Goal: Subscribe to service/newsletter

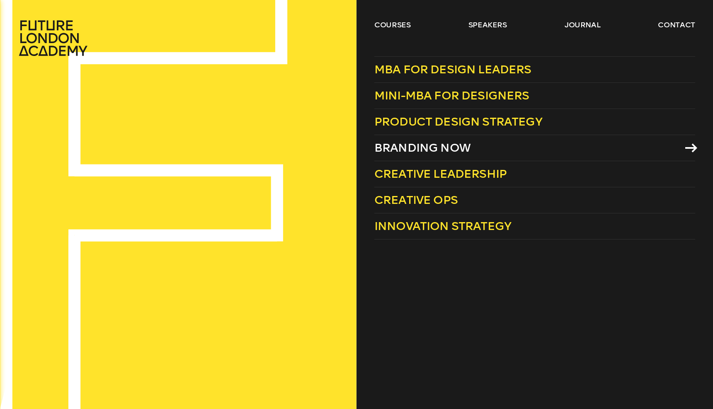
click at [402, 146] on span "Branding Now" at bounding box center [422, 148] width 96 height 14
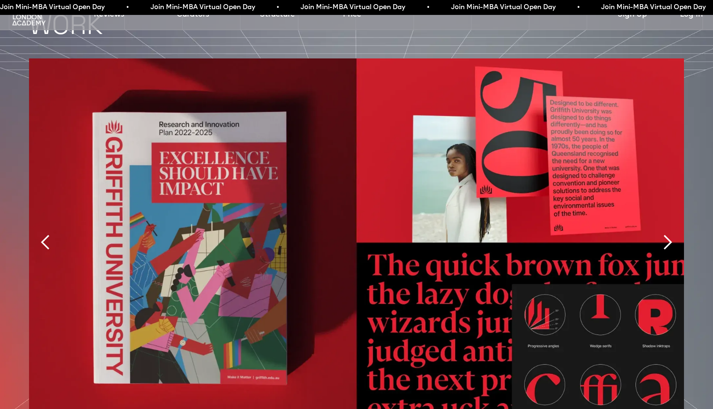
scroll to position [1925, 0]
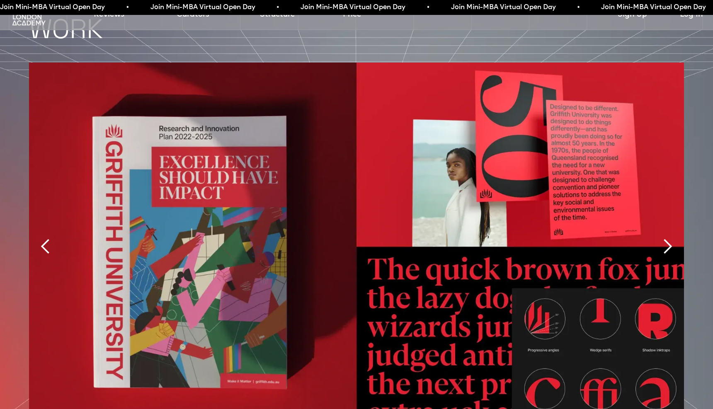
click at [668, 238] on div "next slide" at bounding box center [667, 246] width 17 height 17
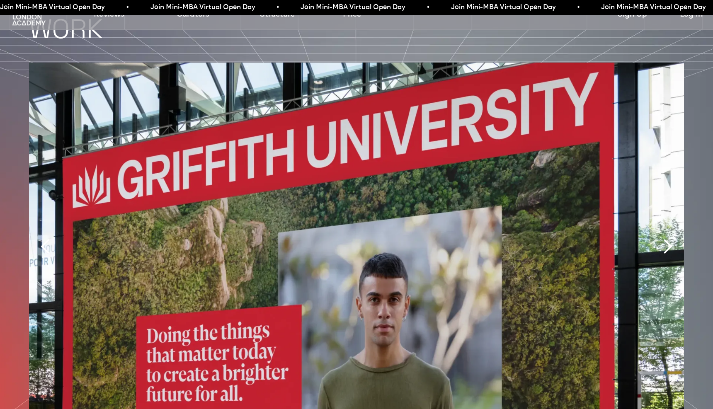
click at [669, 238] on div "next slide" at bounding box center [667, 246] width 17 height 17
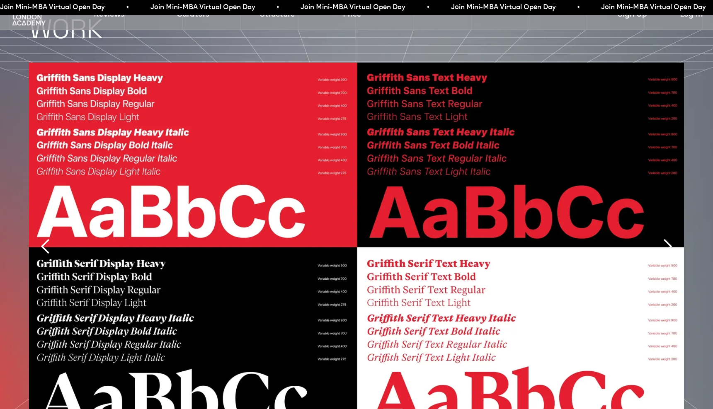
click at [669, 238] on div "next slide" at bounding box center [667, 246] width 17 height 17
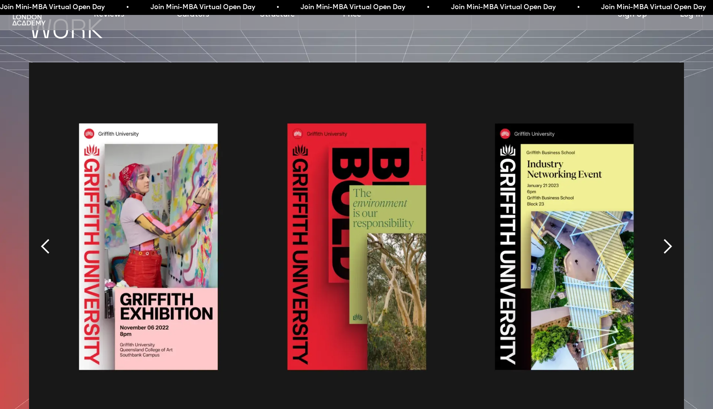
click at [669, 238] on div "next slide" at bounding box center [667, 246] width 17 height 17
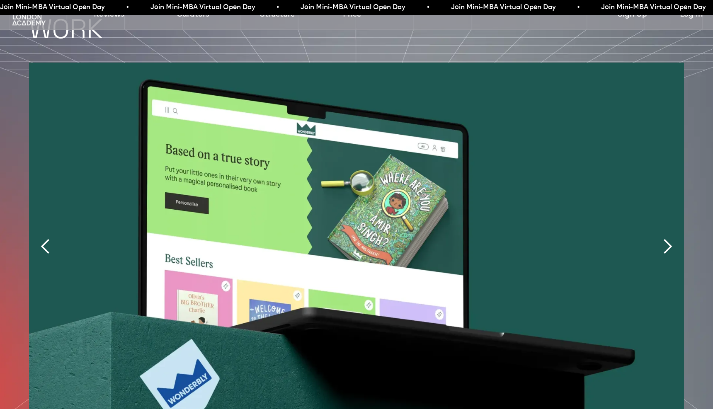
click at [669, 238] on div "next slide" at bounding box center [667, 246] width 17 height 17
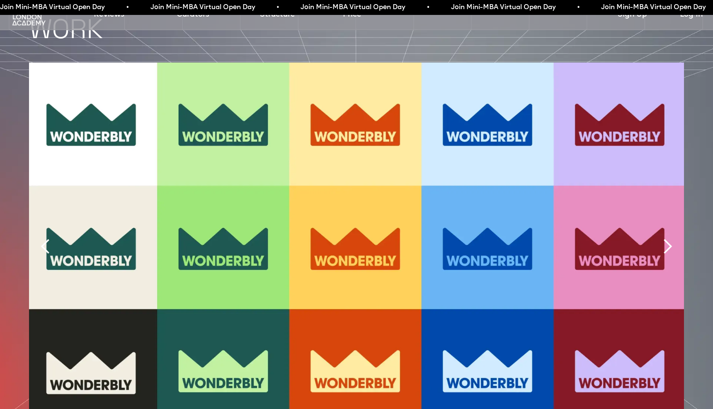
click at [669, 238] on div "next slide" at bounding box center [667, 246] width 17 height 17
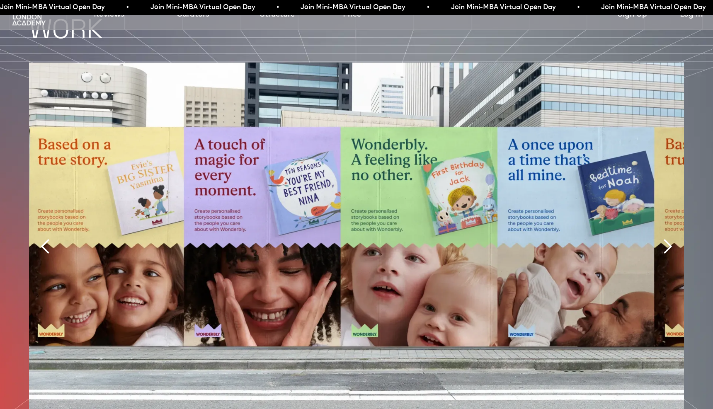
click at [669, 238] on div "next slide" at bounding box center [667, 246] width 17 height 17
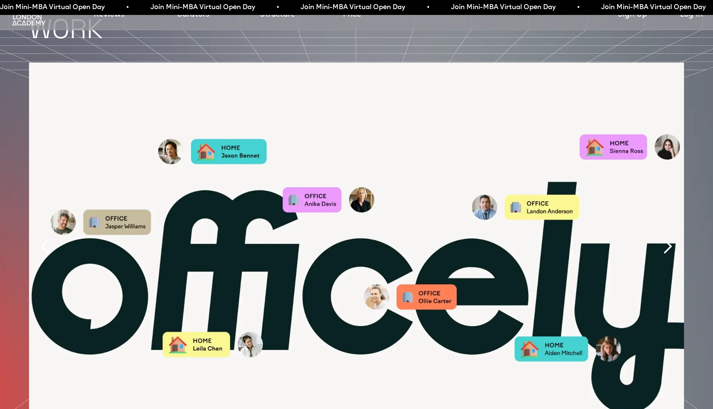
click at [669, 238] on div "next slide" at bounding box center [667, 246] width 17 height 17
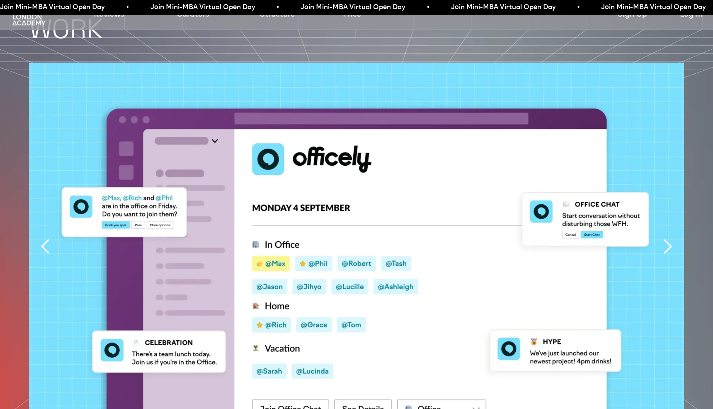
click at [669, 238] on div "next slide" at bounding box center [667, 246] width 17 height 17
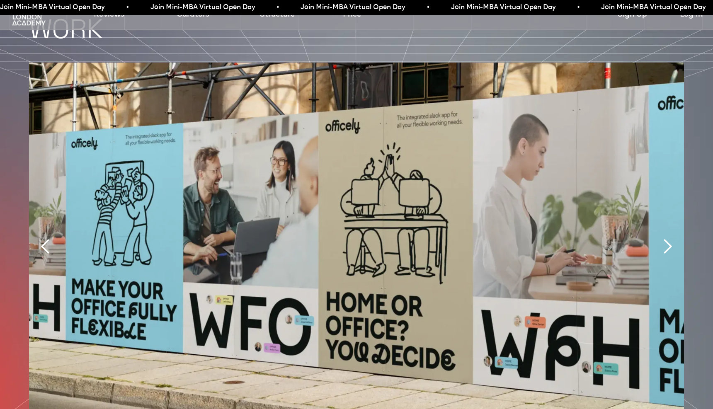
click at [669, 238] on div "next slide" at bounding box center [667, 246] width 17 height 17
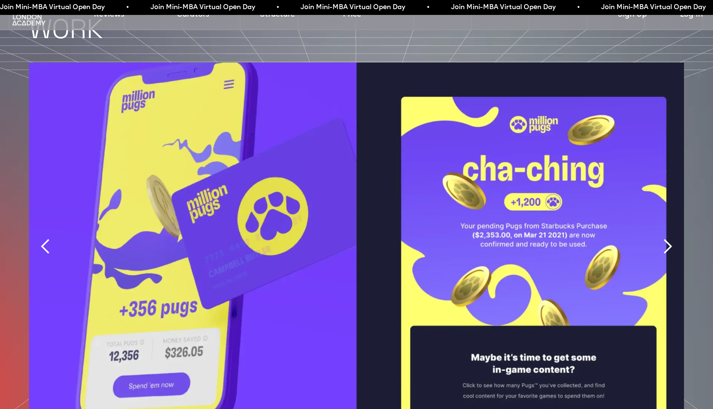
click at [669, 238] on div "next slide" at bounding box center [667, 246] width 17 height 17
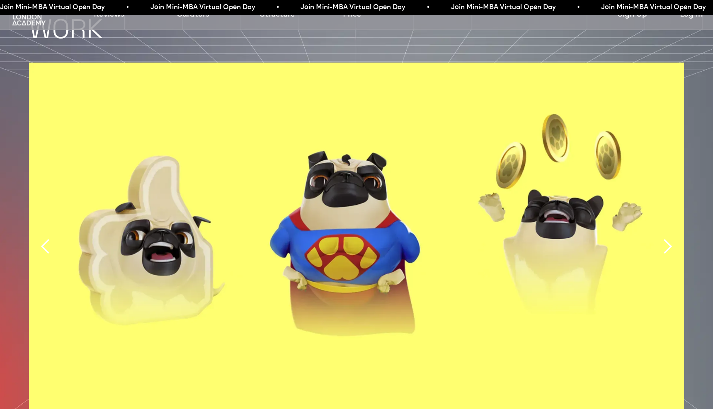
click at [669, 238] on div "next slide" at bounding box center [667, 246] width 17 height 17
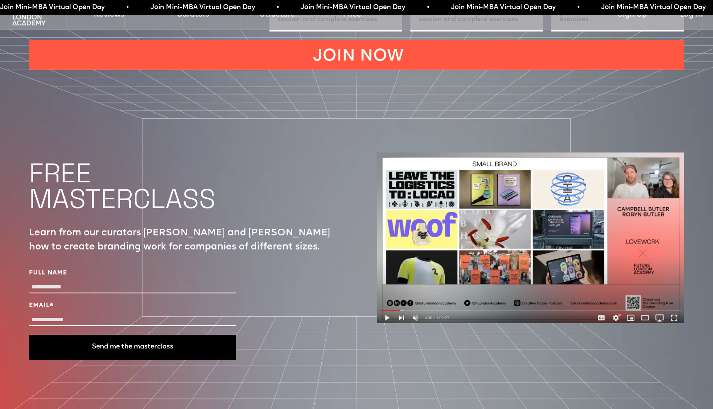
scroll to position [2917, 0]
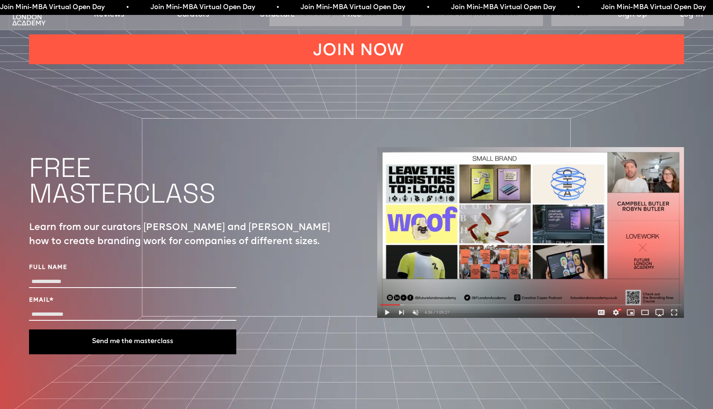
click at [75, 276] on input "Full Name" at bounding box center [132, 282] width 207 height 12
drag, startPoint x: 46, startPoint y: 251, endPoint x: 14, endPoint y: 251, distance: 32.7
type input "**********"
click at [58, 309] on input "Email *" at bounding box center [132, 315] width 207 height 12
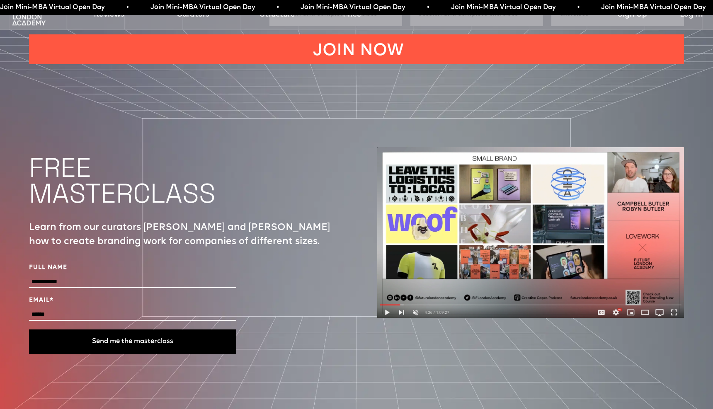
type input "**********"
click at [119, 329] on button "Send me the masterclass" at bounding box center [132, 341] width 207 height 25
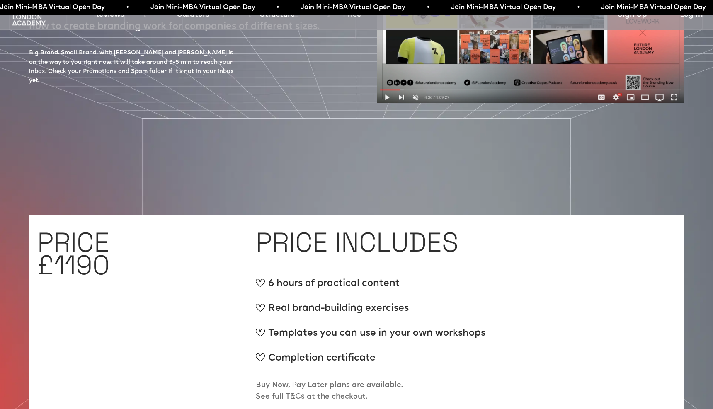
scroll to position [3133, 0]
